Goal: Information Seeking & Learning: Learn about a topic

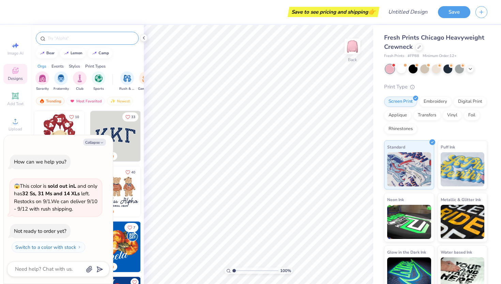
click at [59, 39] on input "text" at bounding box center [90, 38] width 87 height 7
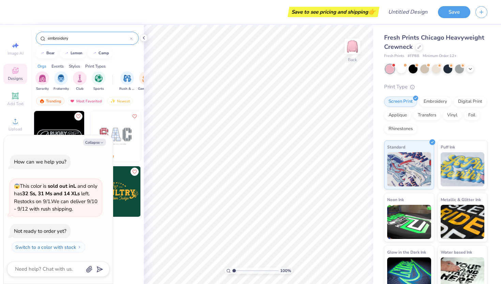
type input "embroidery"
click at [94, 143] on button "Collapse" at bounding box center [94, 141] width 23 height 7
type textarea "x"
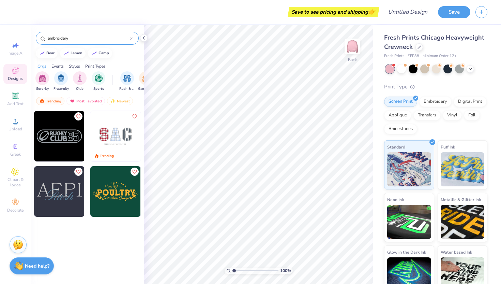
click at [73, 40] on input "embroidery" at bounding box center [88, 38] width 83 height 7
type input "e"
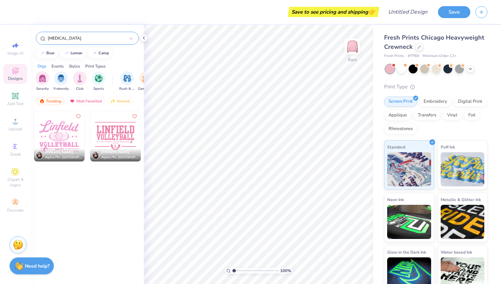
drag, startPoint x: 76, startPoint y: 39, endPoint x: 29, endPoint y: 36, distance: 47.1
click at [29, 36] on div "Save to see pricing and shipping 👉 Design Title Save Image AI Designs Add Text …" at bounding box center [250, 142] width 501 height 284
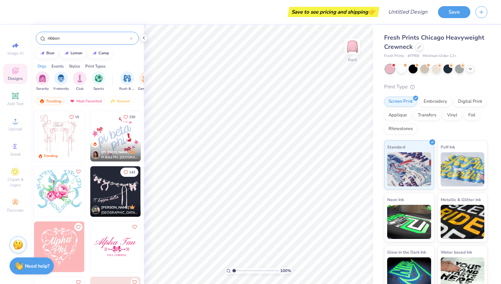
click at [48, 37] on input "ribbon" at bounding box center [88, 38] width 83 height 7
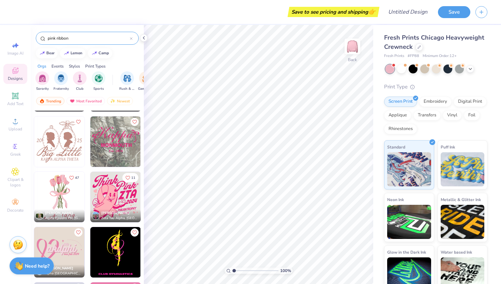
scroll to position [413, 0]
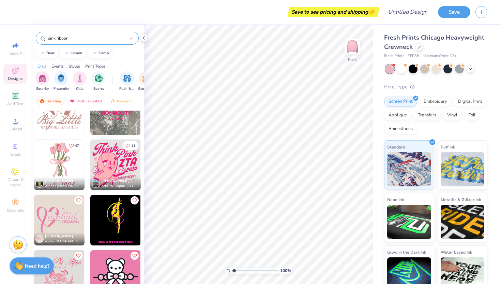
click at [89, 38] on input "pink ribbon" at bounding box center [88, 38] width 83 height 7
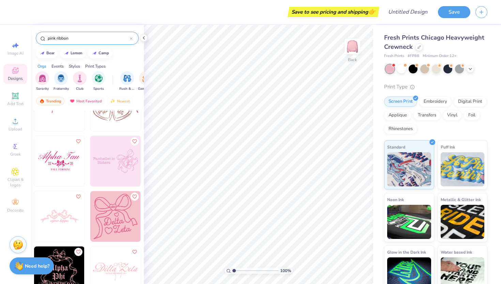
scroll to position [650, 0]
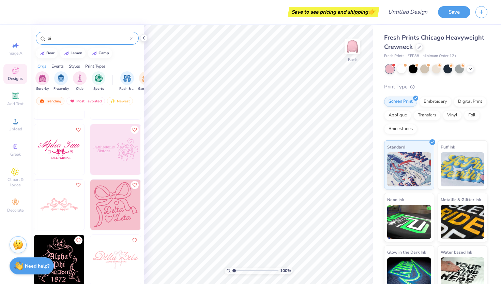
type input "p"
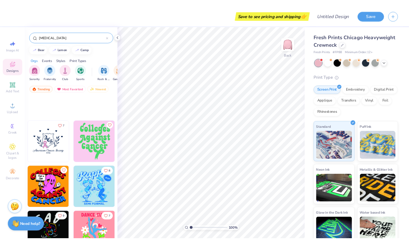
scroll to position [0, 0]
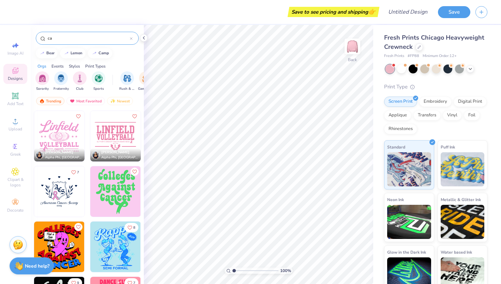
type input "c"
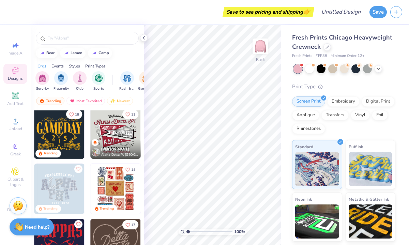
scroll to position [222, 0]
